Goal: Transaction & Acquisition: Purchase product/service

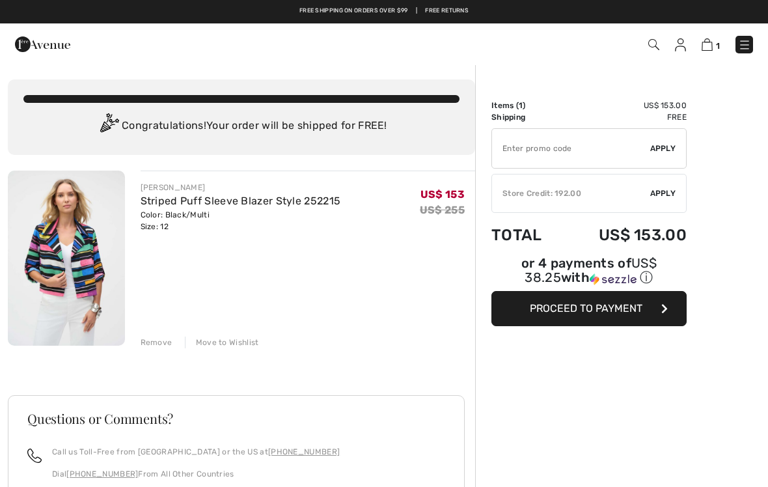
click at [677, 47] on img at bounding box center [680, 44] width 11 height 13
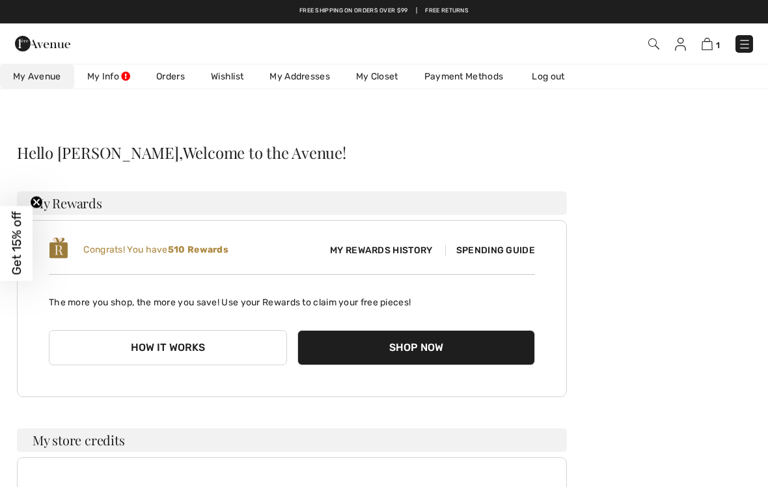
click at [204, 346] on button "How it works" at bounding box center [168, 347] width 238 height 35
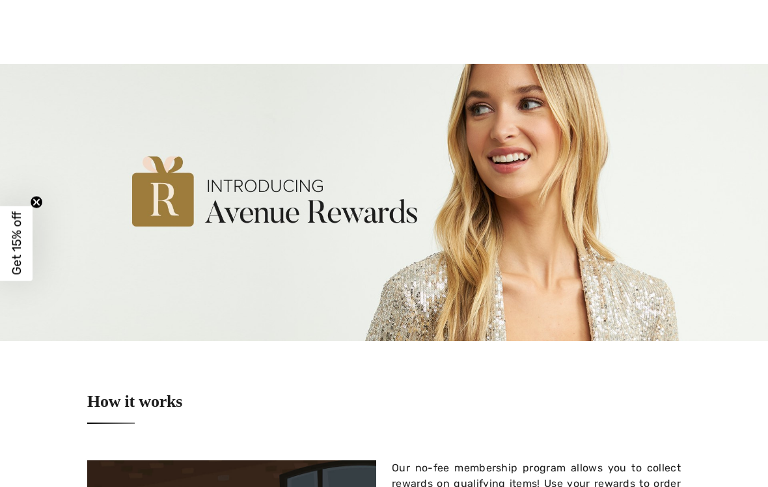
checkbox input "true"
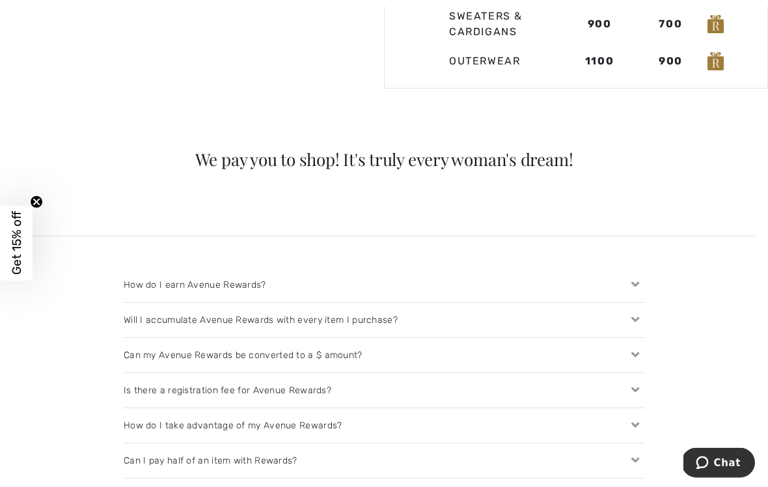
scroll to position [1103, 0]
click at [643, 418] on icon at bounding box center [635, 425] width 18 height 14
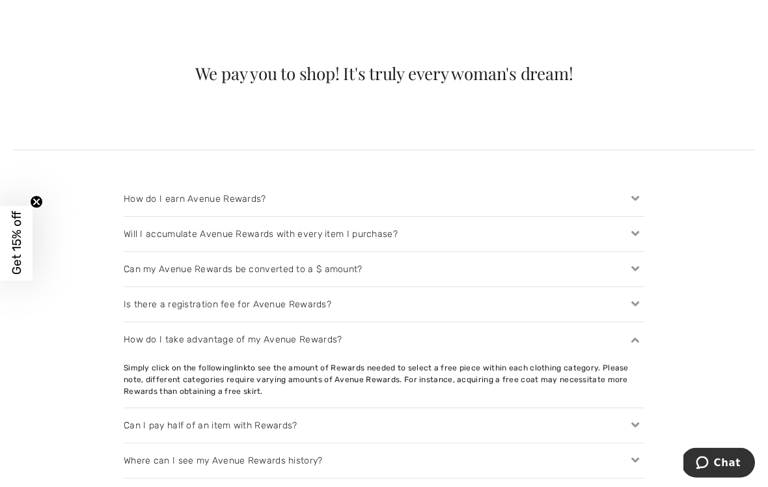
scroll to position [1189, 0]
click at [632, 408] on div "Can I pay half of an item with Rewards?" at bounding box center [384, 425] width 521 height 34
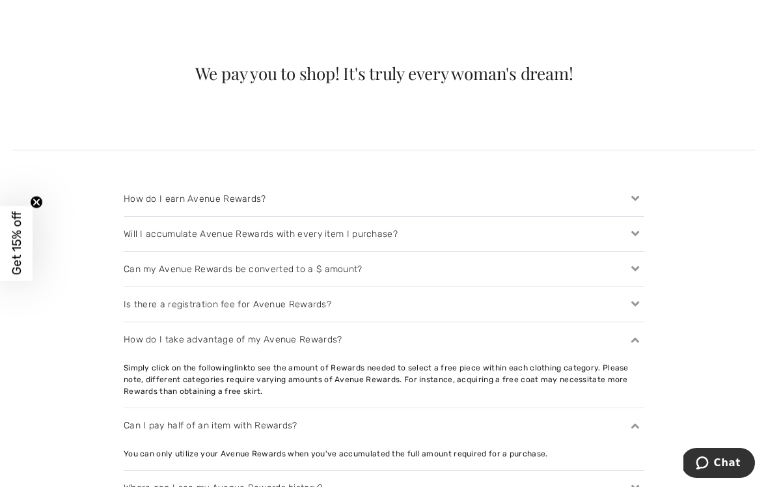
click at [560, 362] on div "Simply click on the following link to see the amount of Rewards needed to selec…" at bounding box center [384, 379] width 521 height 35
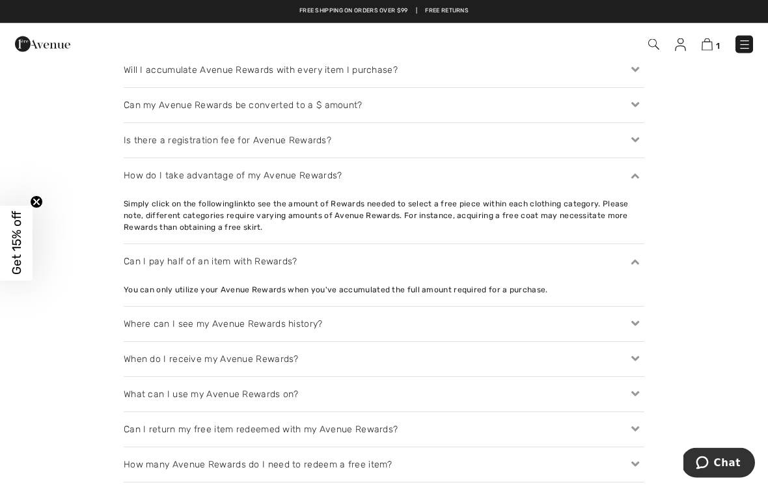
scroll to position [1352, 0]
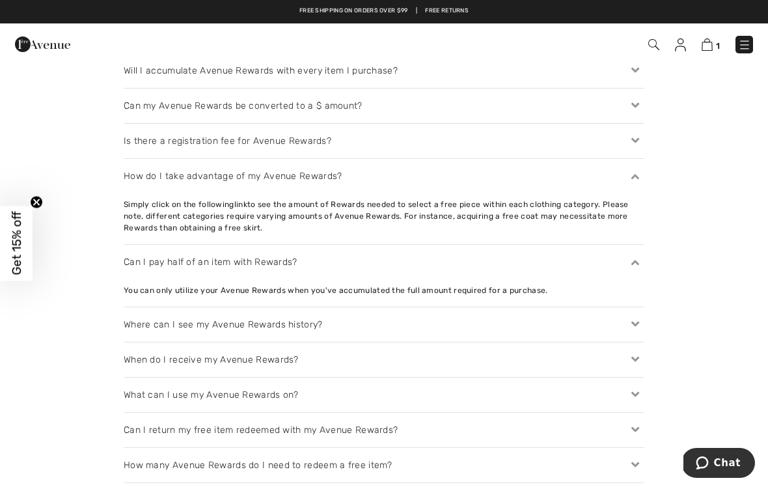
click at [468, 377] on div "What can I use my Avenue Rewards on?" at bounding box center [384, 394] width 521 height 34
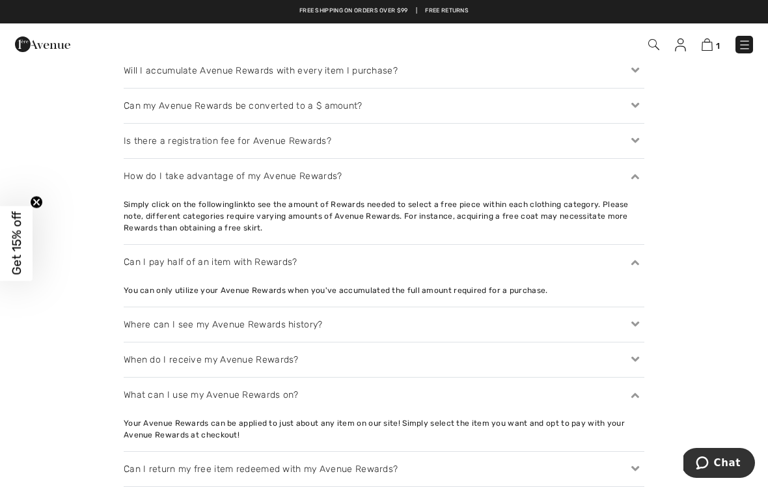
click at [711, 42] on img at bounding box center [706, 44] width 11 height 12
click at [712, 41] on img at bounding box center [706, 44] width 11 height 12
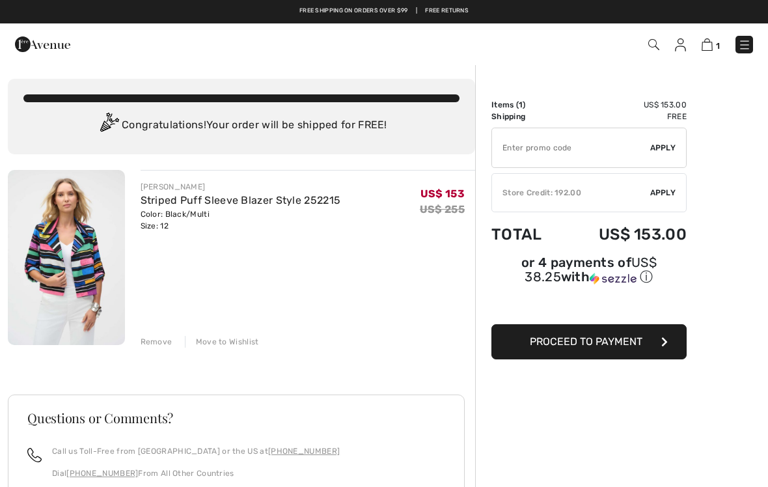
click at [627, 340] on span "Proceed to Payment" at bounding box center [586, 341] width 113 height 12
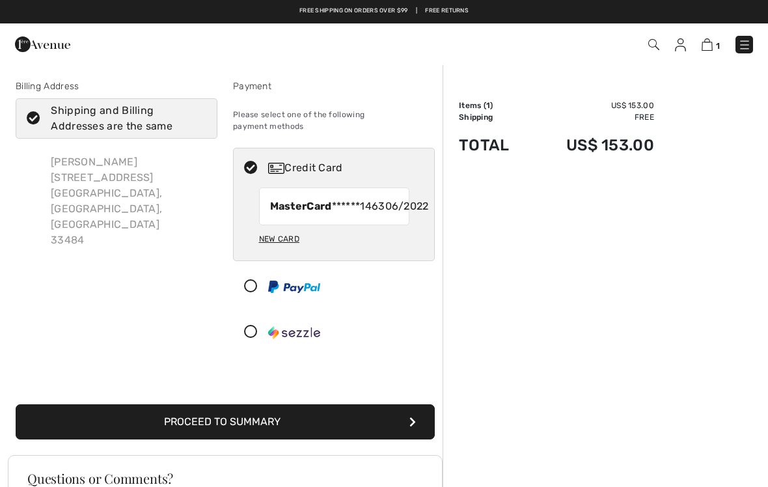
click at [255, 288] on icon at bounding box center [251, 287] width 34 height 14
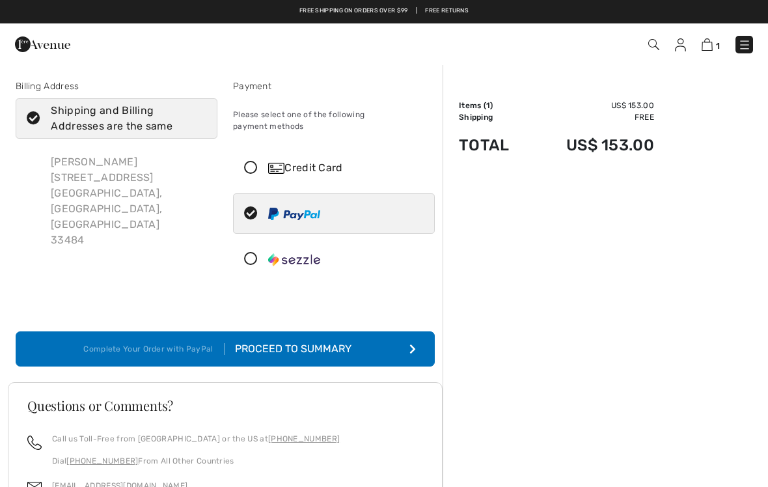
click at [306, 341] on div "Proceed to Summary" at bounding box center [295, 349] width 142 height 16
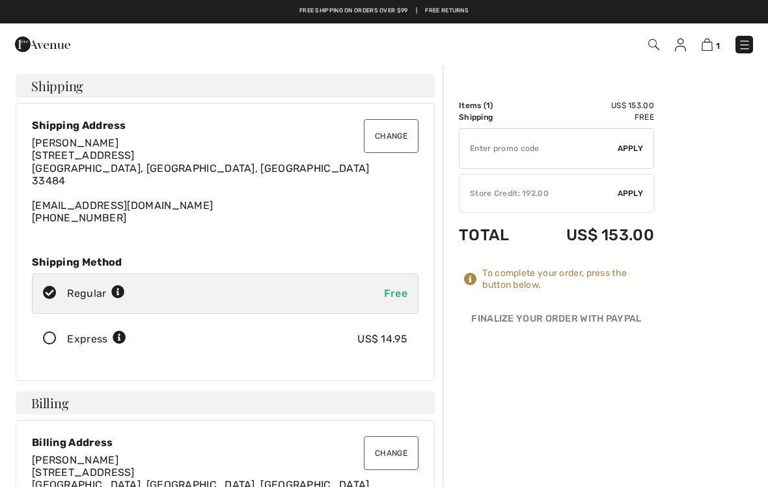
click at [393, 139] on button "Change" at bounding box center [391, 136] width 55 height 34
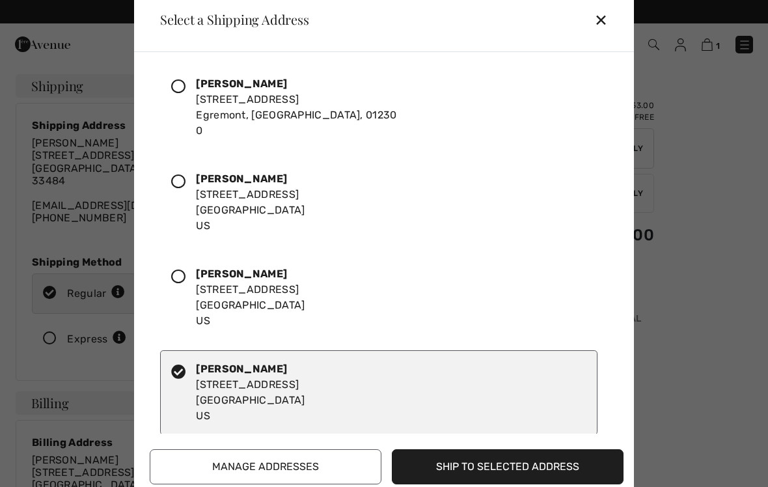
scroll to position [103, 0]
click at [185, 274] on icon at bounding box center [178, 276] width 14 height 14
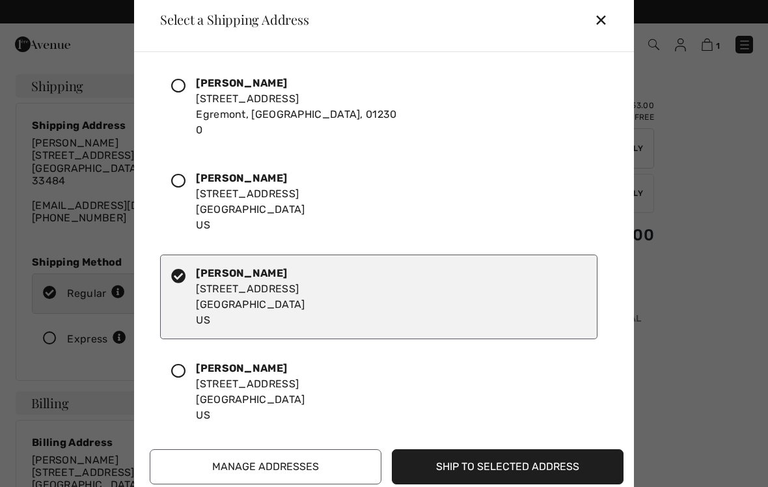
click at [504, 458] on button "Ship to Selected Address" at bounding box center [508, 466] width 232 height 35
